Goal: Participate in discussion: Engage in conversation with other users on a specific topic

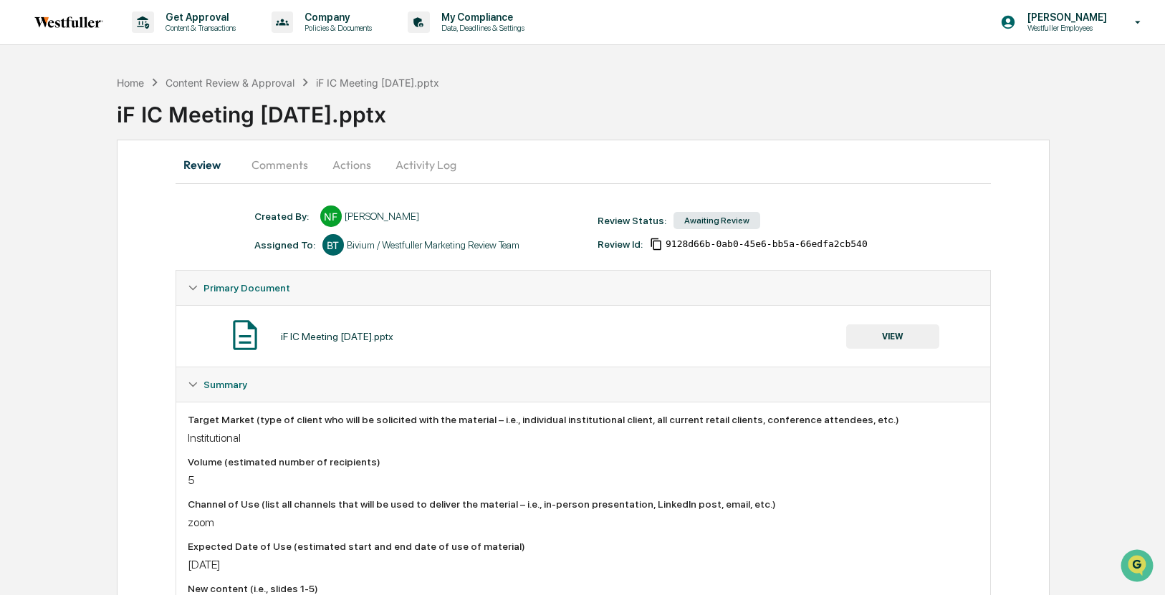
click at [286, 163] on button "Comments" at bounding box center [280, 165] width 80 height 34
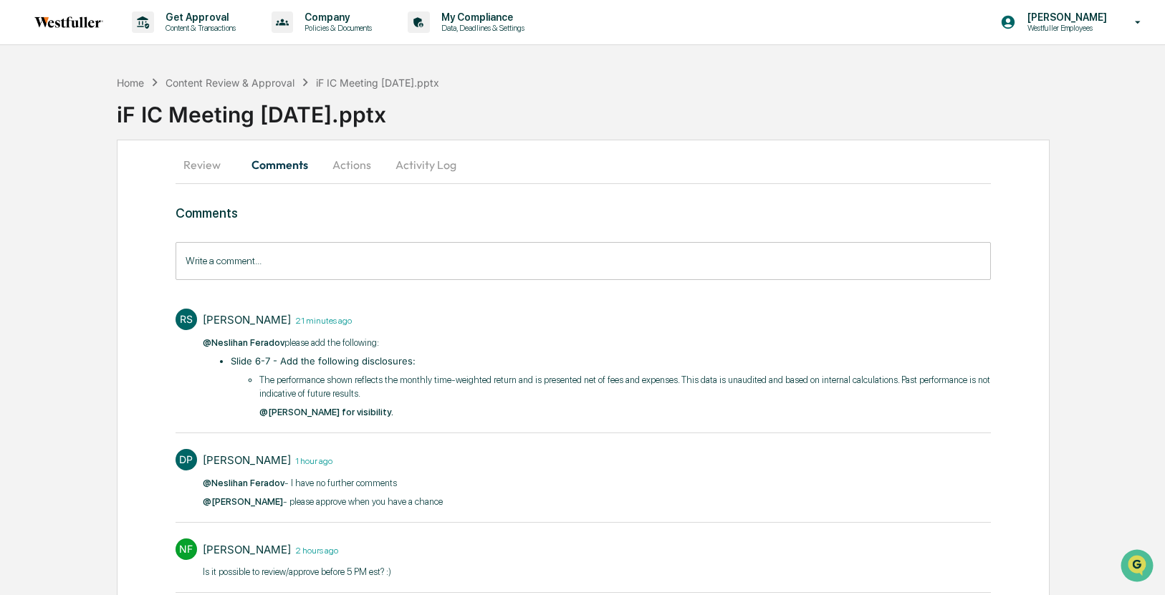
click at [428, 390] on p "The performance shown reflects the monthly time-weighted return and is presente…" at bounding box center [625, 387] width 732 height 28
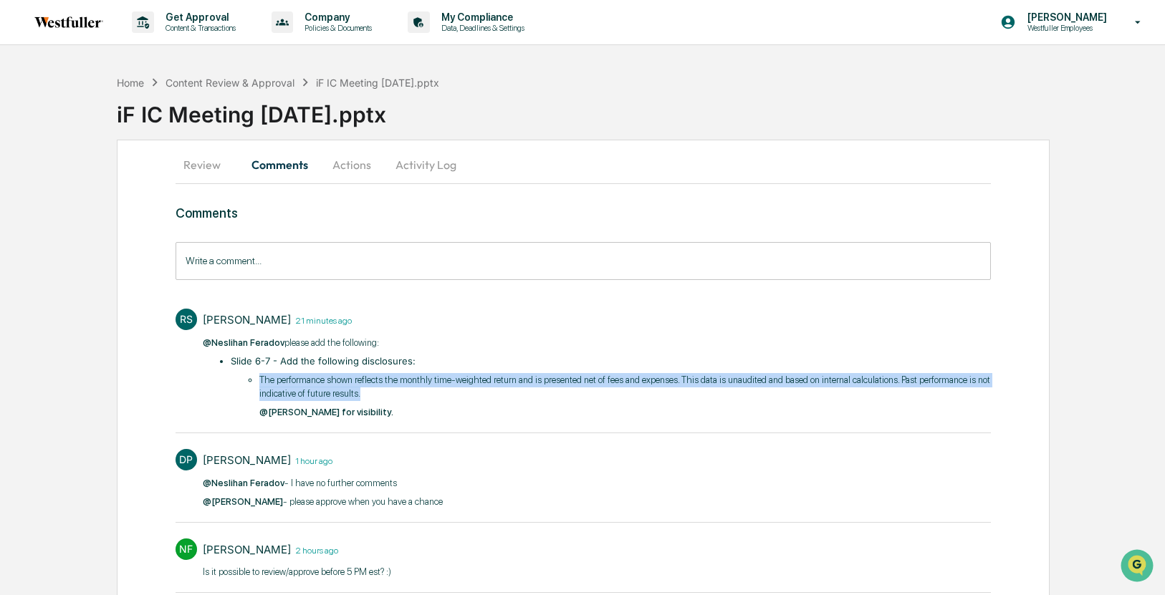
drag, startPoint x: 485, startPoint y: 396, endPoint x: 260, endPoint y: 382, distance: 225.4
click at [260, 382] on p "The performance shown reflects the monthly time-weighted return and is presente…" at bounding box center [625, 387] width 732 height 28
copy p "The performance shown reflects the monthly time-weighted return and is presente…"
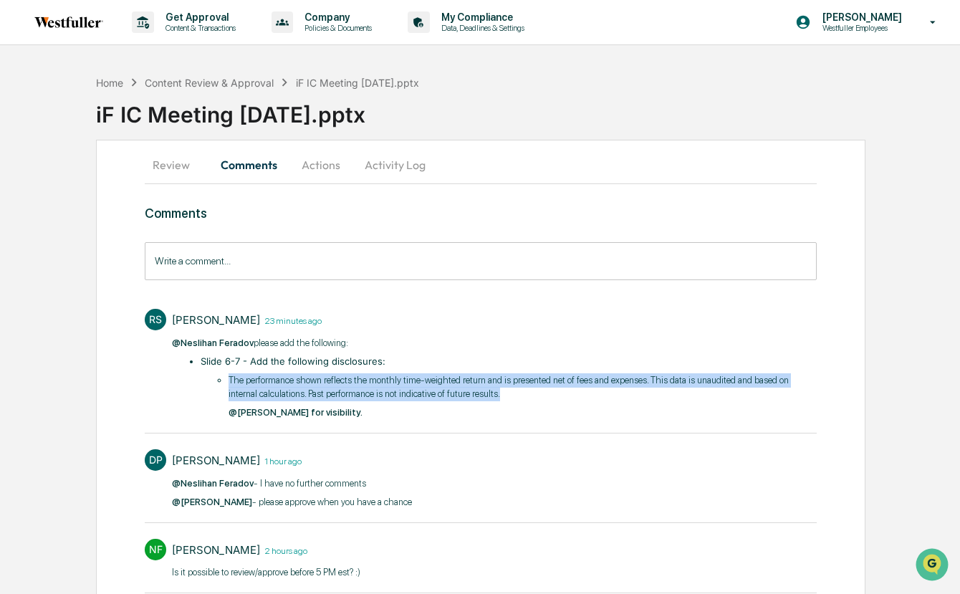
click at [322, 172] on button "Actions" at bounding box center [321, 165] width 64 height 34
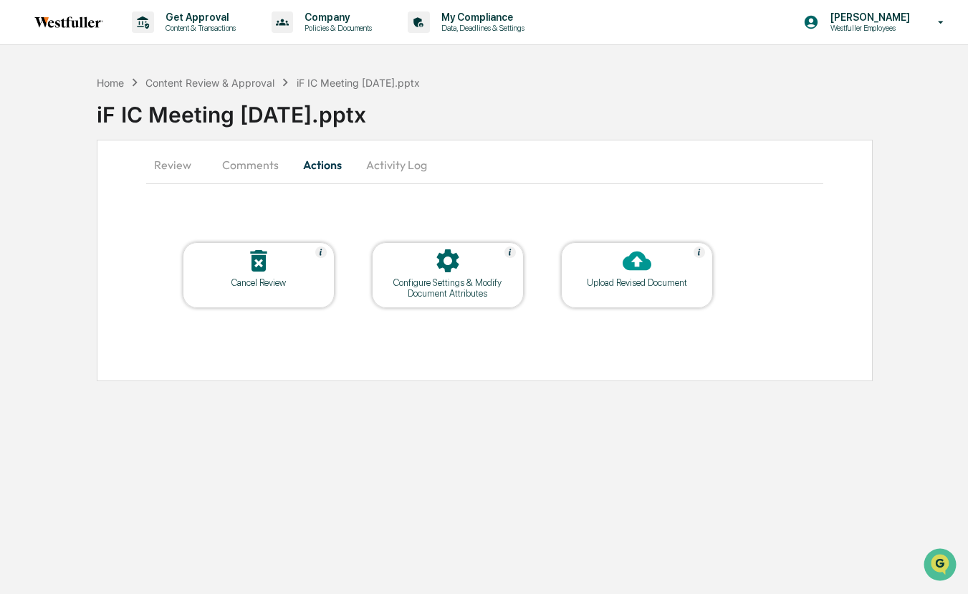
click at [633, 270] on icon at bounding box center [637, 260] width 29 height 29
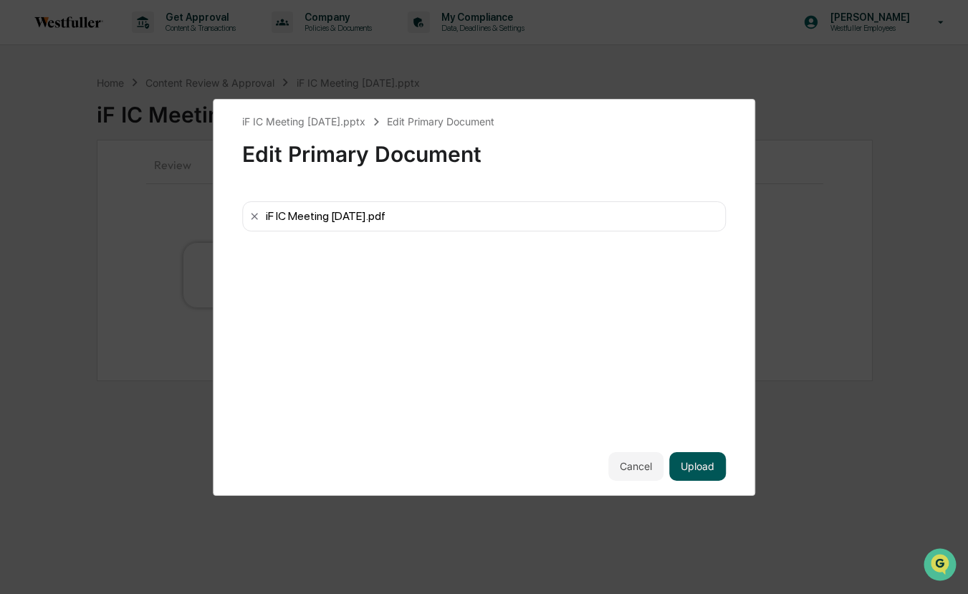
click at [698, 456] on button "Upload" at bounding box center [697, 466] width 57 height 29
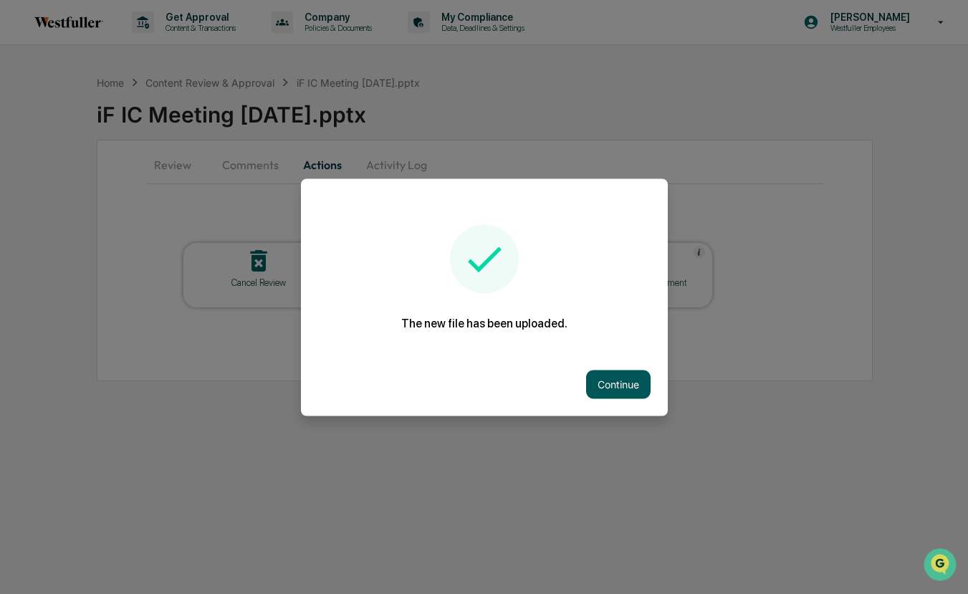
click at [621, 388] on button "Continue" at bounding box center [618, 384] width 64 height 29
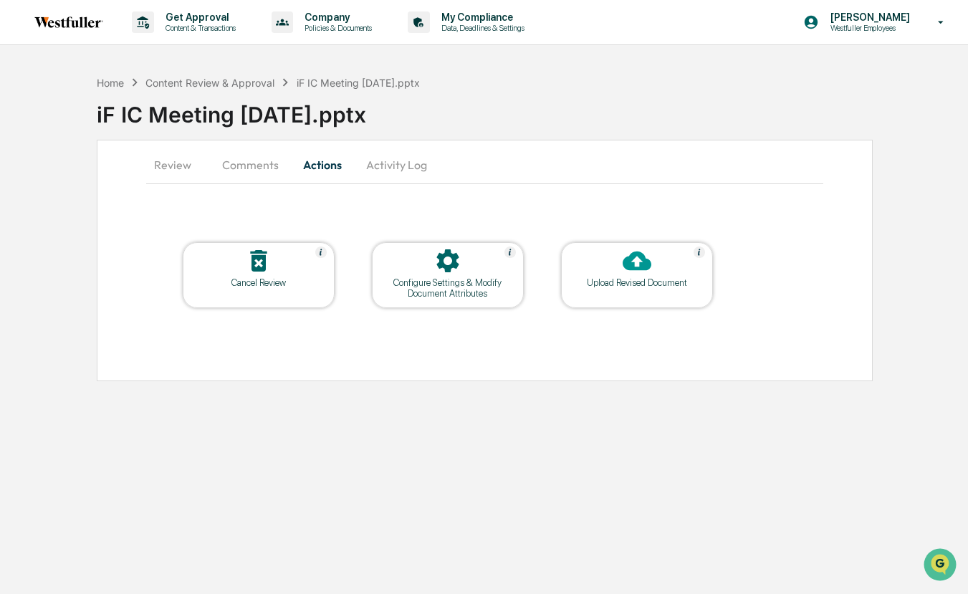
click at [264, 175] on button "Comments" at bounding box center [251, 165] width 80 height 34
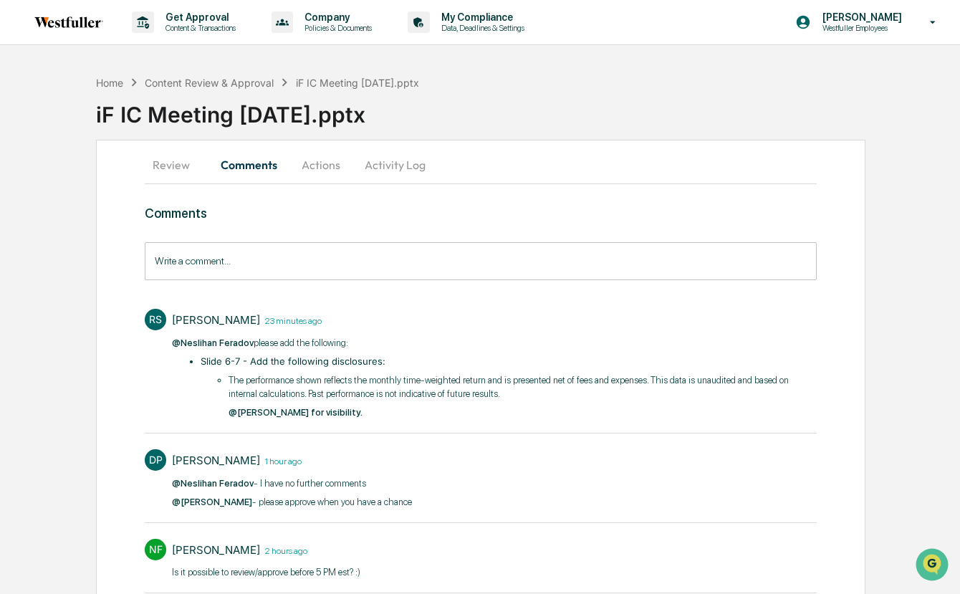
click at [272, 264] on input "Write a comment..." at bounding box center [481, 261] width 672 height 38
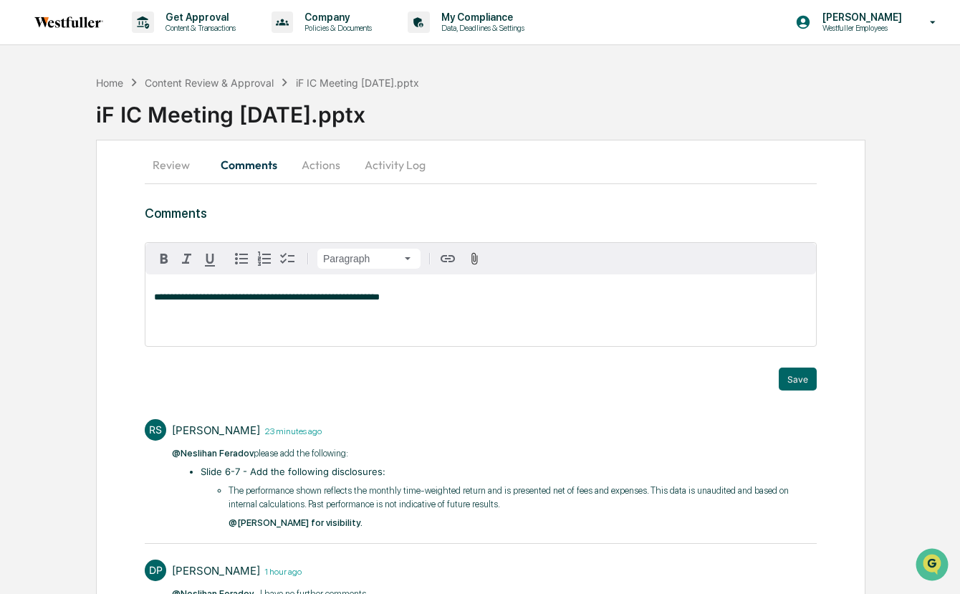
click at [792, 372] on button "Save" at bounding box center [798, 379] width 38 height 23
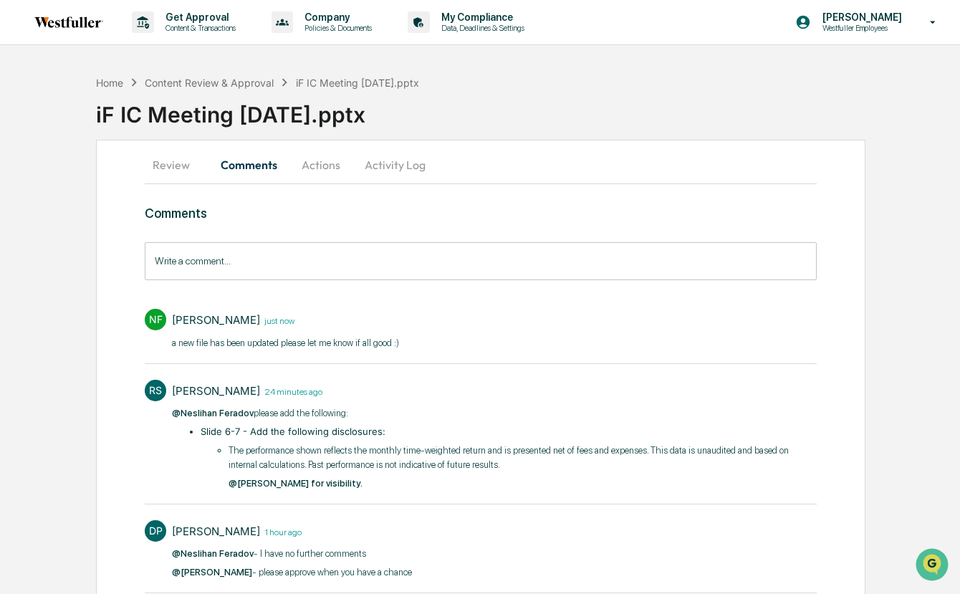
click at [617, 462] on p "The performance shown reflects the monthly time-weighted return and is presente…" at bounding box center [523, 458] width 588 height 28
